Goal: Information Seeking & Learning: Learn about a topic

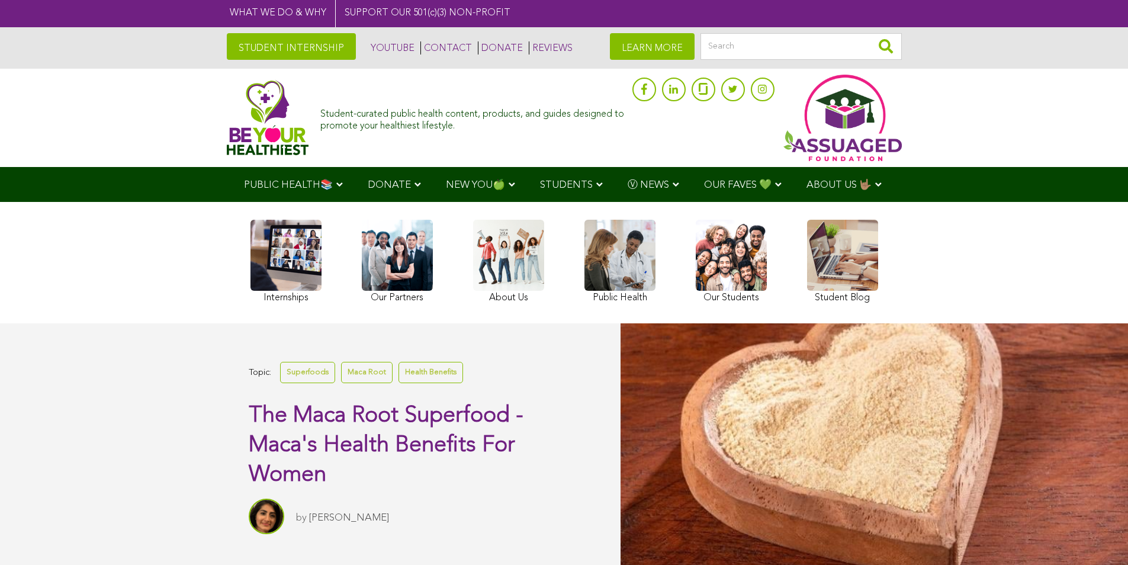
click at [372, 304] on link at bounding box center [397, 263] width 71 height 86
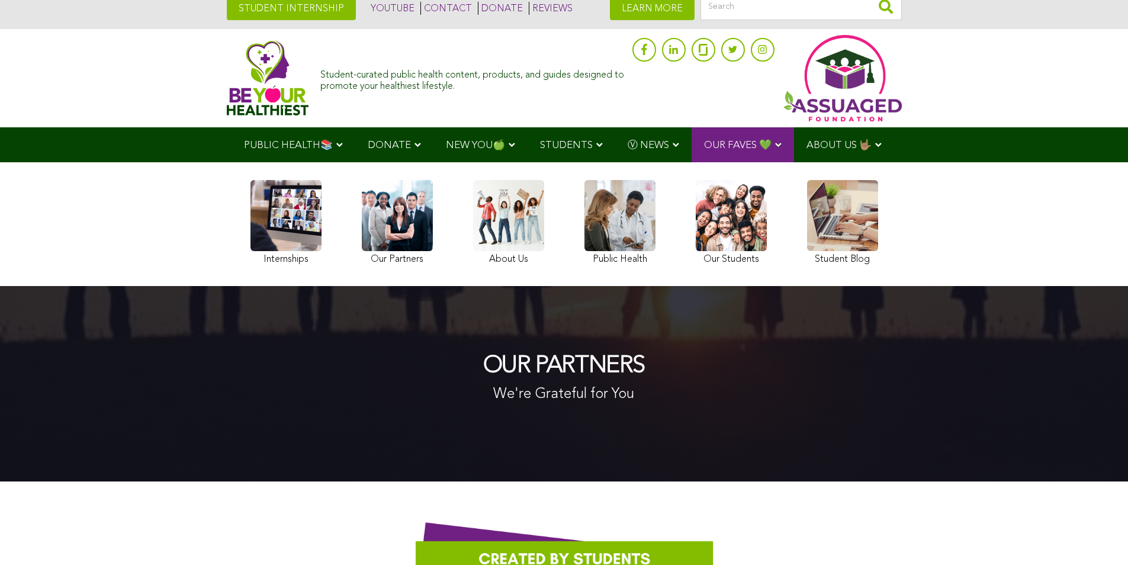
scroll to position [59, 0]
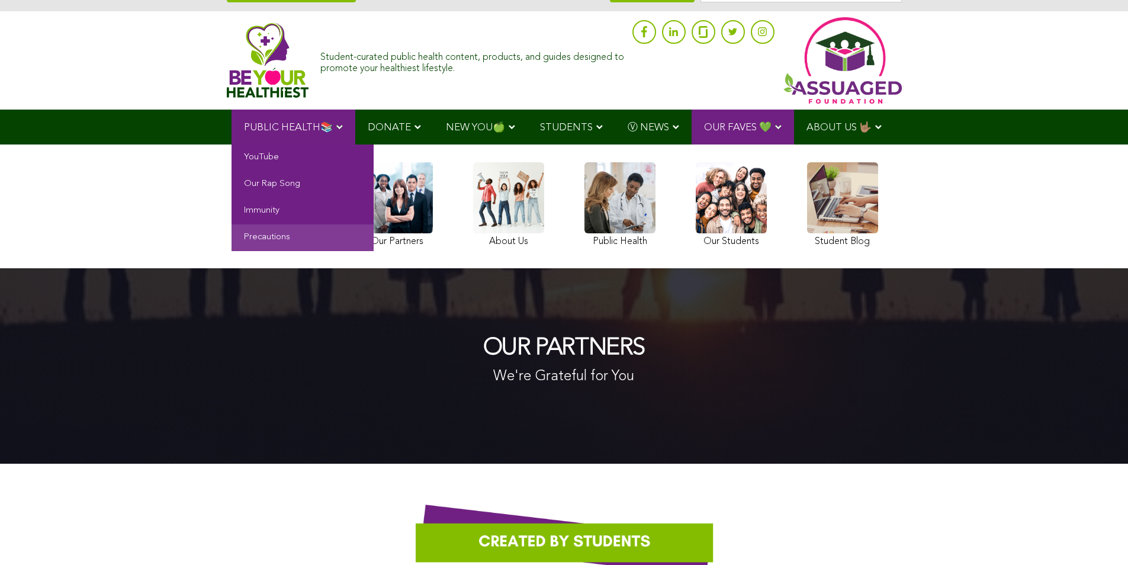
click at [255, 237] on link "Precautions" at bounding box center [303, 237] width 142 height 27
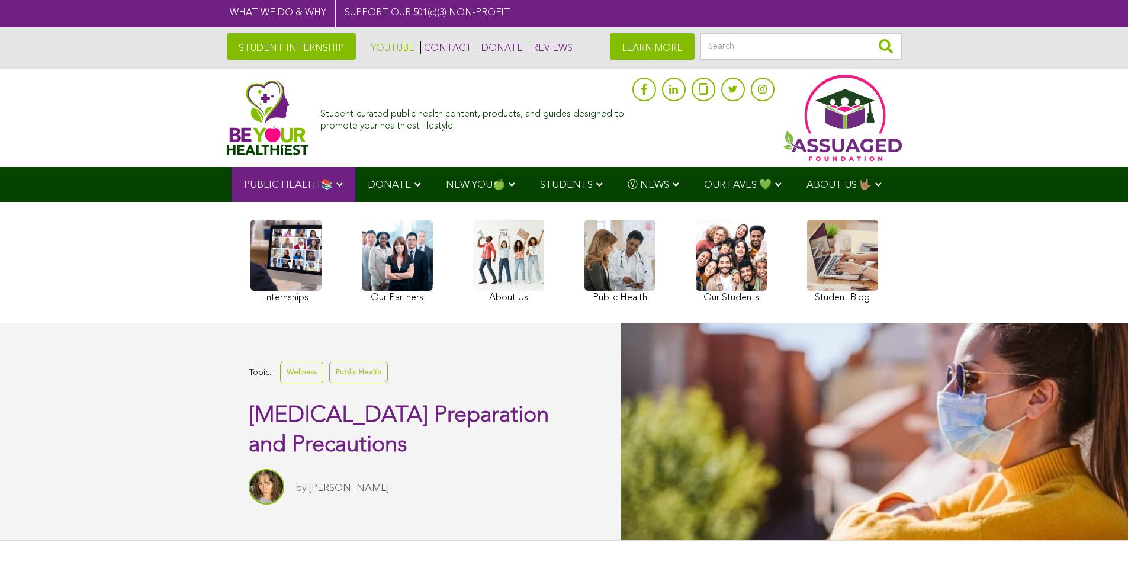
click at [385, 45] on link "YOUTUBE" at bounding box center [391, 47] width 47 height 13
